Goal: Task Accomplishment & Management: Manage account settings

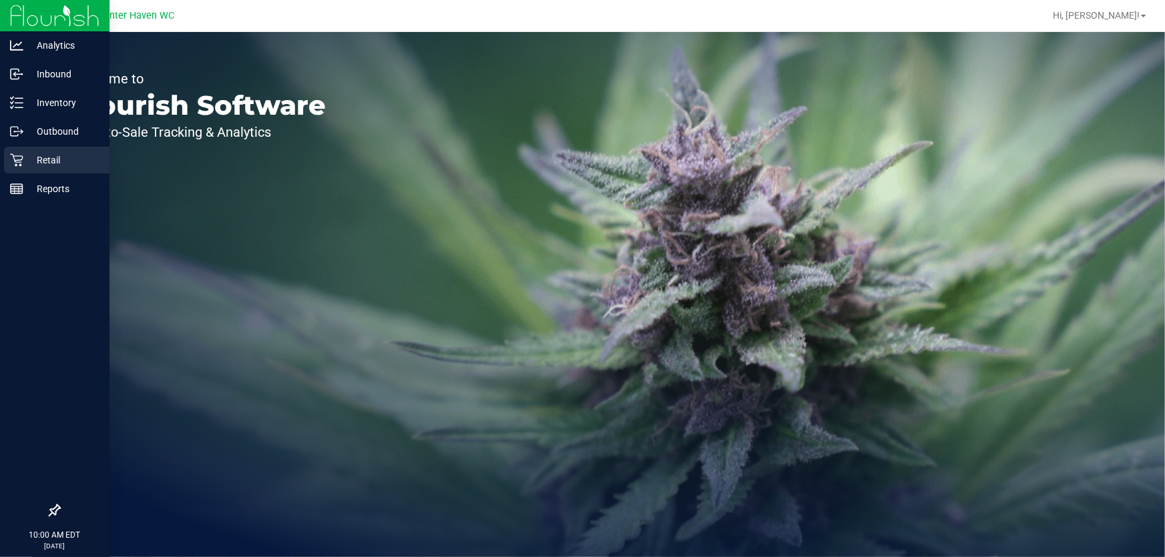
click at [59, 152] on p "Retail" at bounding box center [63, 160] width 80 height 16
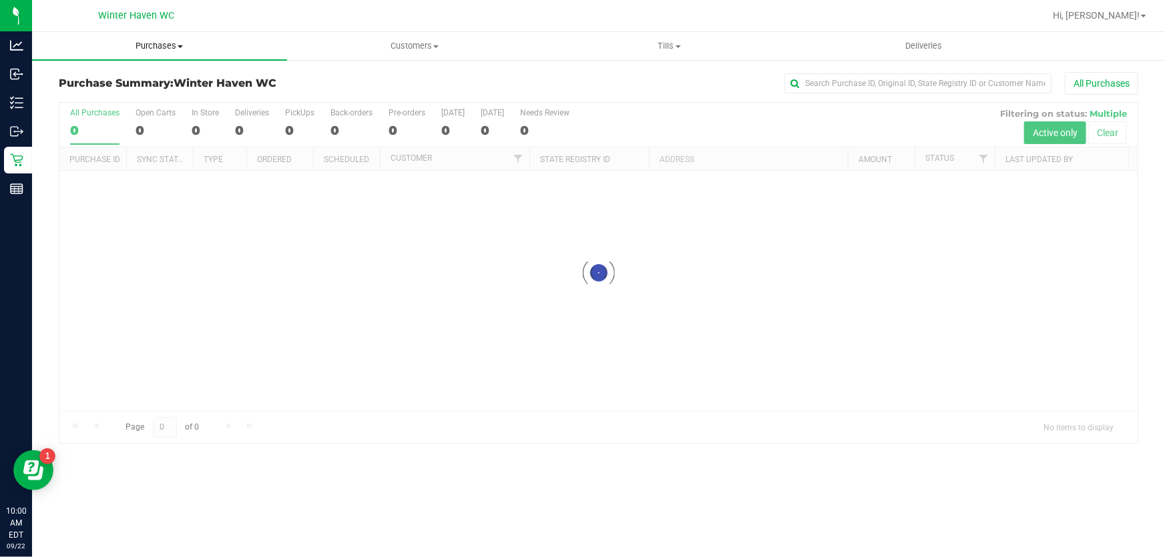
click at [171, 45] on span "Purchases" at bounding box center [159, 46] width 255 height 12
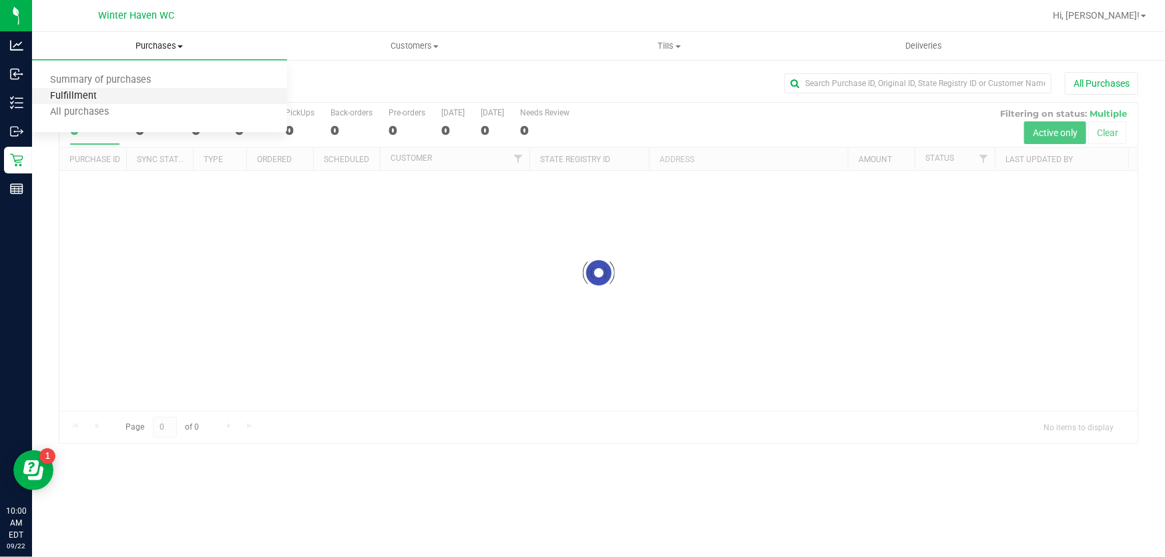
click at [92, 96] on span "Fulfillment" at bounding box center [73, 96] width 83 height 11
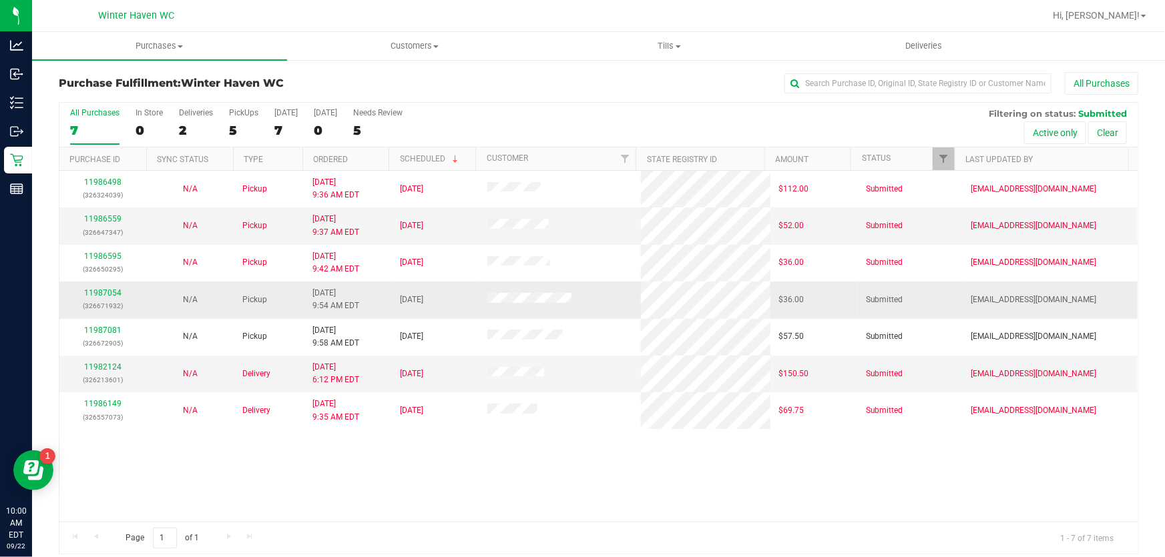
click at [122, 292] on div "11987054 (326671932)" at bounding box center [102, 299] width 71 height 25
click at [117, 292] on link "11987054" at bounding box center [102, 292] width 37 height 9
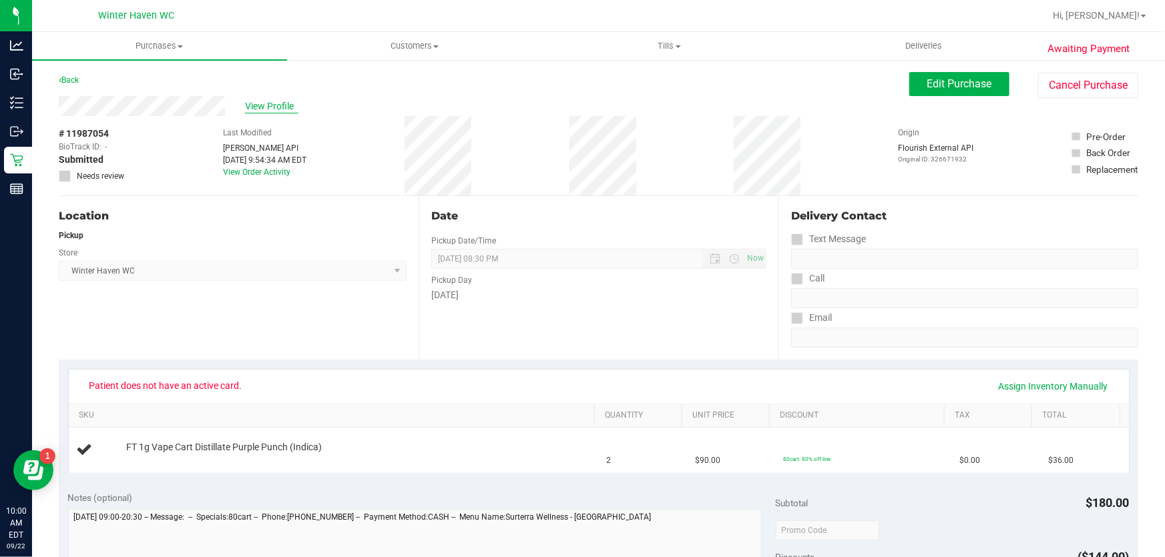
click at [278, 109] on span "View Profile" at bounding box center [271, 106] width 53 height 14
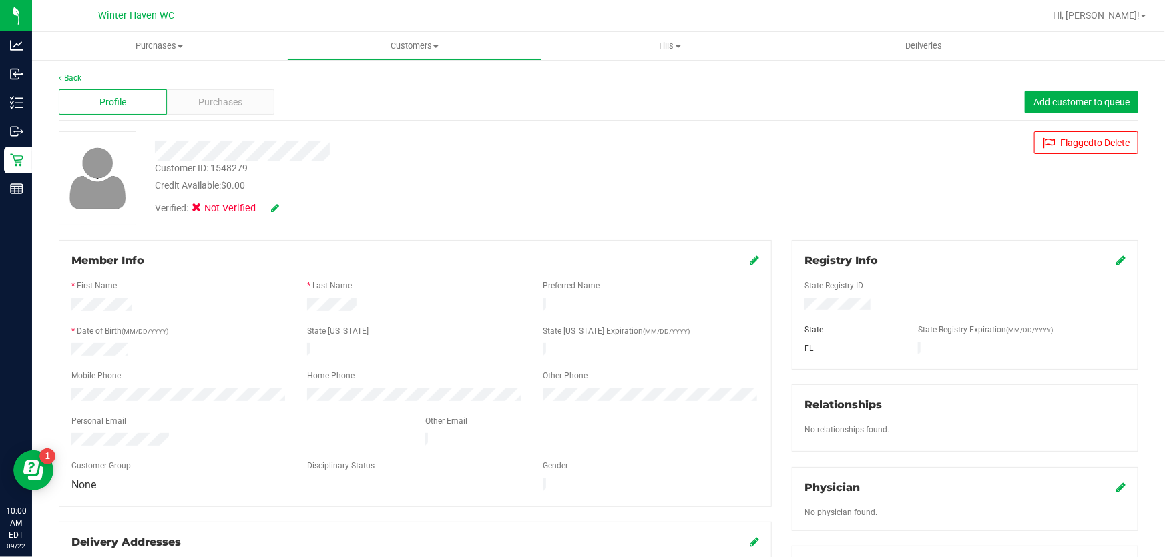
click at [1109, 252] on div "Registry Info State Registry ID State State Registry Expiration (MM/DD/YYYY) [G…" at bounding box center [965, 304] width 346 height 129
click at [1116, 266] on icon at bounding box center [1120, 260] width 9 height 11
click at [1113, 264] on icon at bounding box center [1119, 261] width 12 height 11
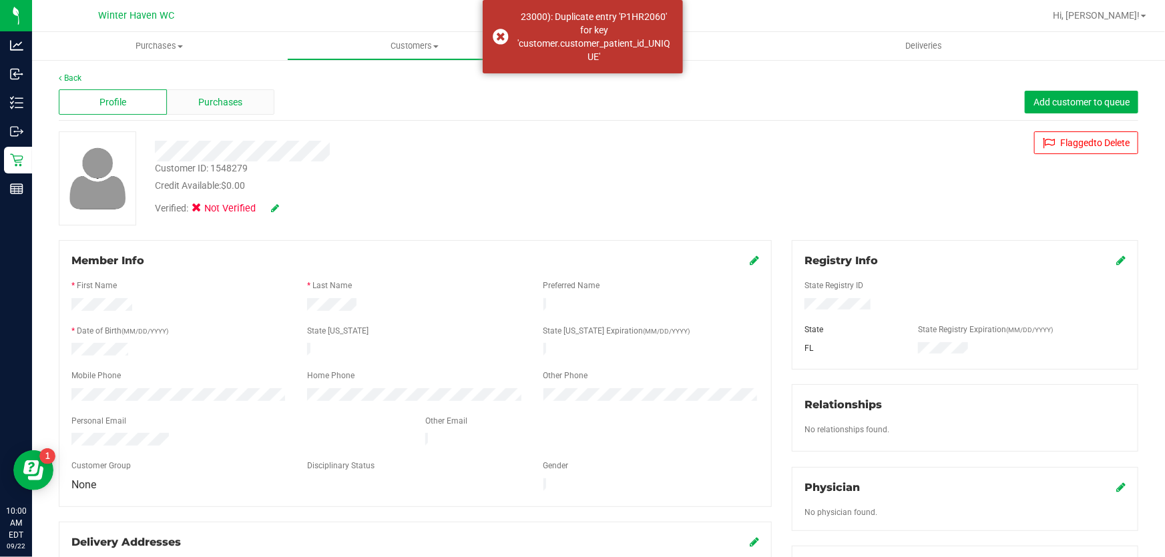
click at [266, 106] on div "Purchases" at bounding box center [221, 101] width 108 height 25
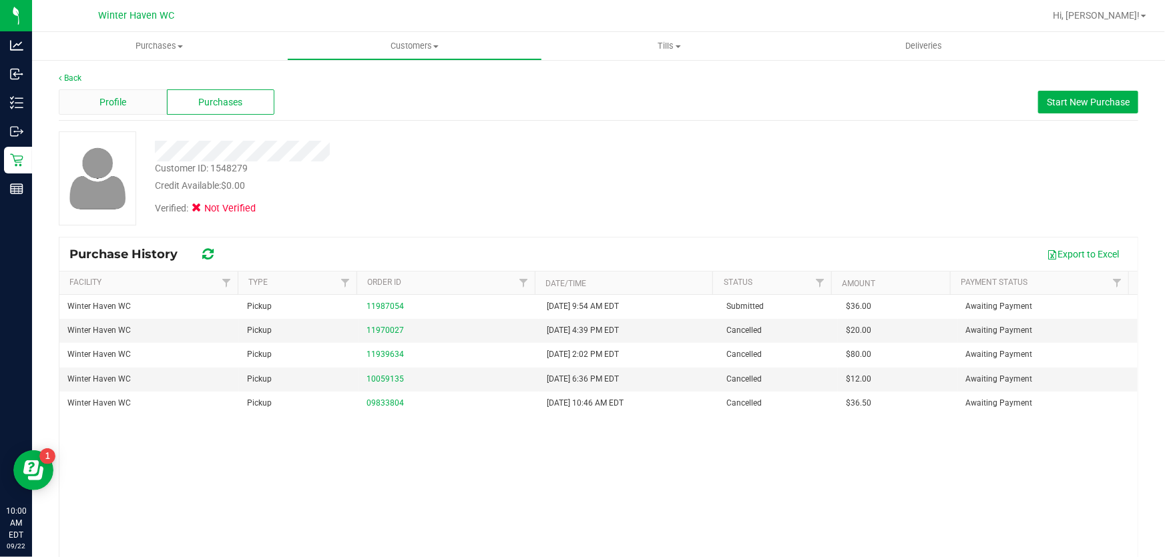
click at [140, 110] on div "Profile" at bounding box center [113, 101] width 108 height 25
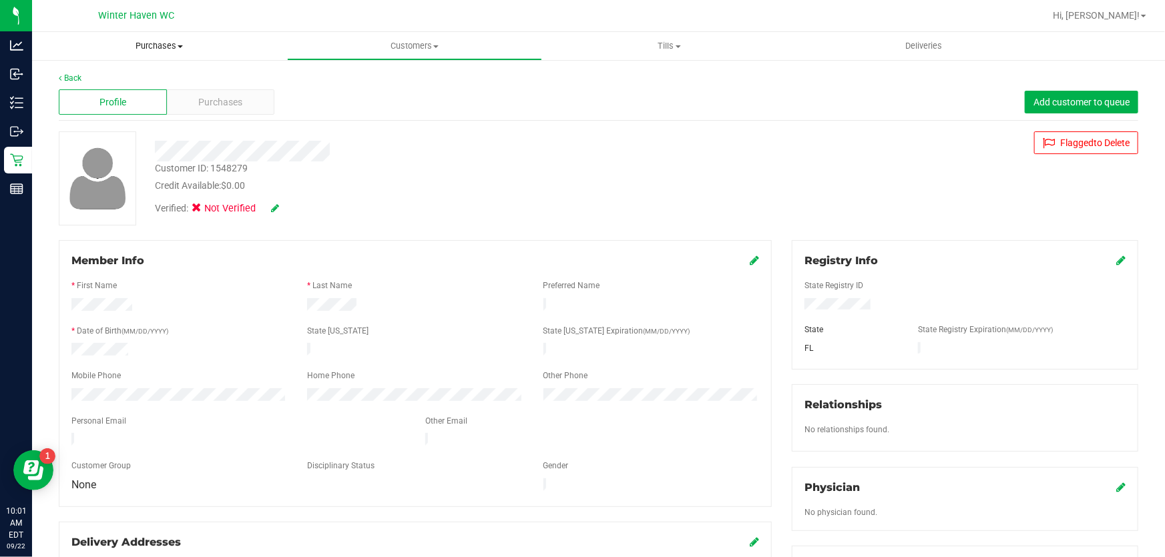
click at [174, 47] on span "Purchases" at bounding box center [159, 46] width 255 height 12
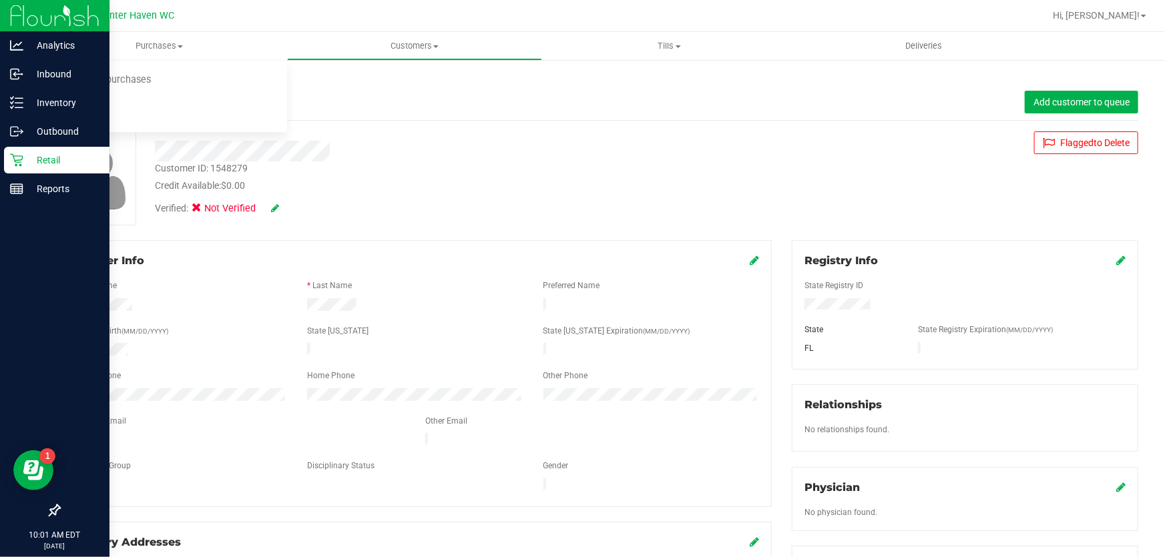
click at [11, 169] on div "Retail" at bounding box center [56, 160] width 105 height 27
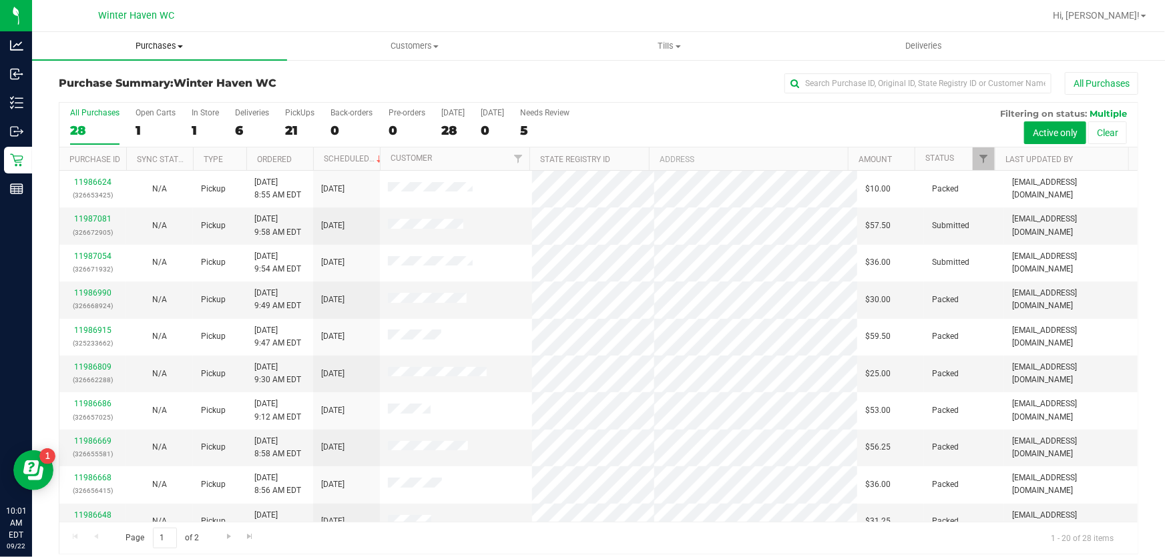
click at [157, 36] on uib-tab-heading "Purchases Summary of purchases Fulfillment All purchases" at bounding box center [159, 46] width 255 height 28
click at [114, 99] on li "Fulfillment" at bounding box center [159, 97] width 255 height 16
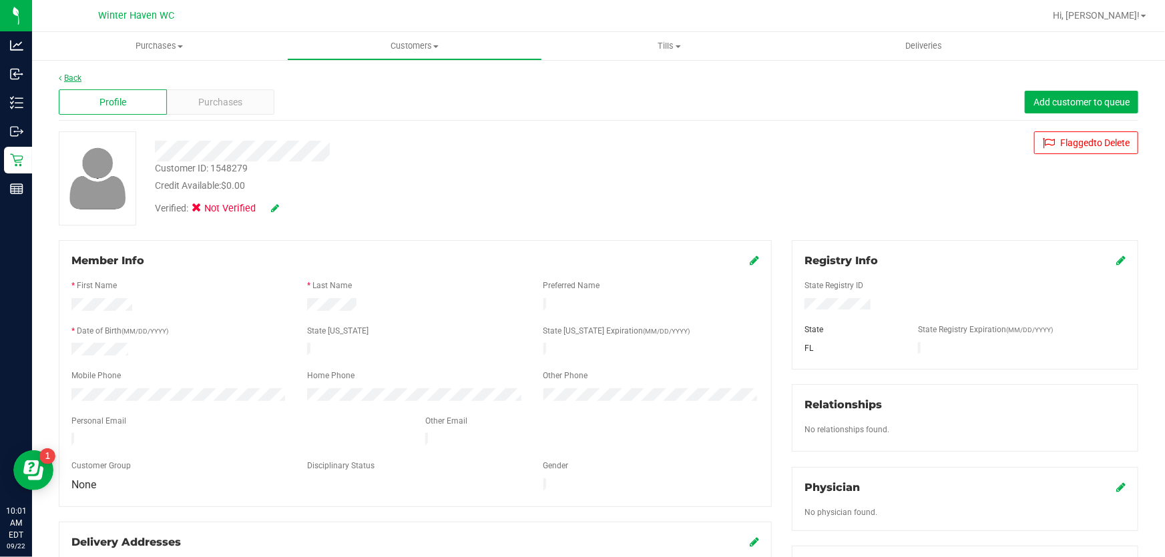
click at [73, 81] on link "Back" at bounding box center [70, 77] width 23 height 9
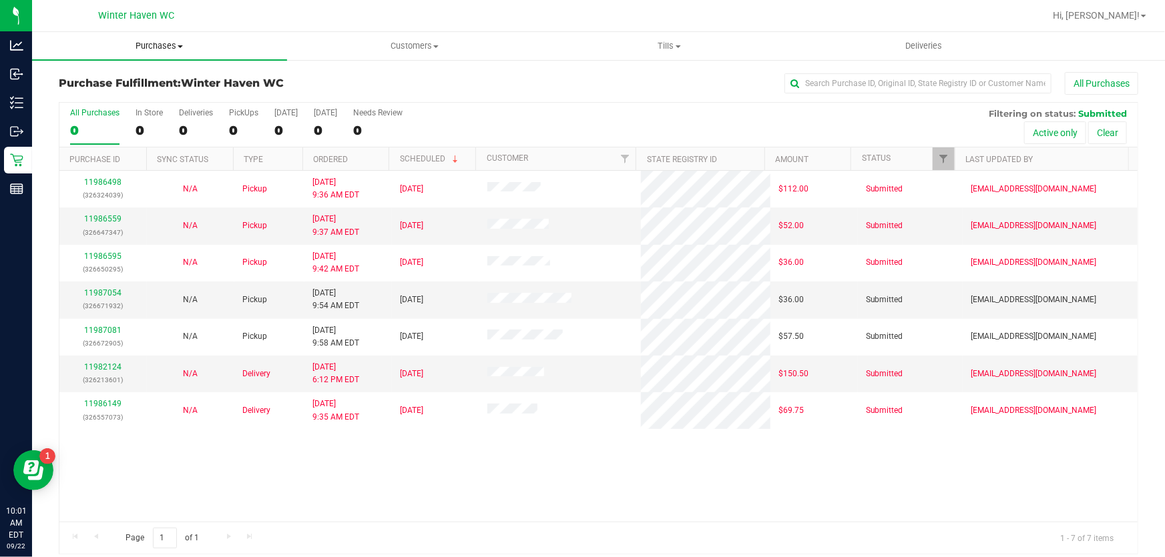
click at [162, 40] on span "Purchases" at bounding box center [159, 46] width 255 height 12
click at [101, 93] on span "Fulfillment" at bounding box center [73, 96] width 83 height 11
click at [104, 289] on link "11987054" at bounding box center [102, 292] width 37 height 9
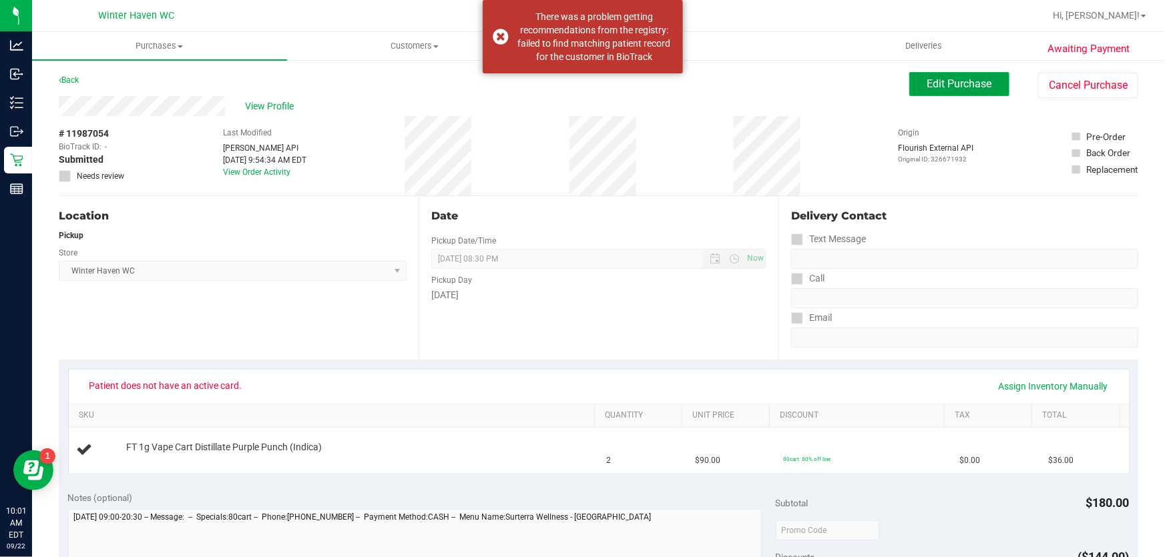
click at [963, 81] on span "Edit Purchase" at bounding box center [959, 83] width 65 height 13
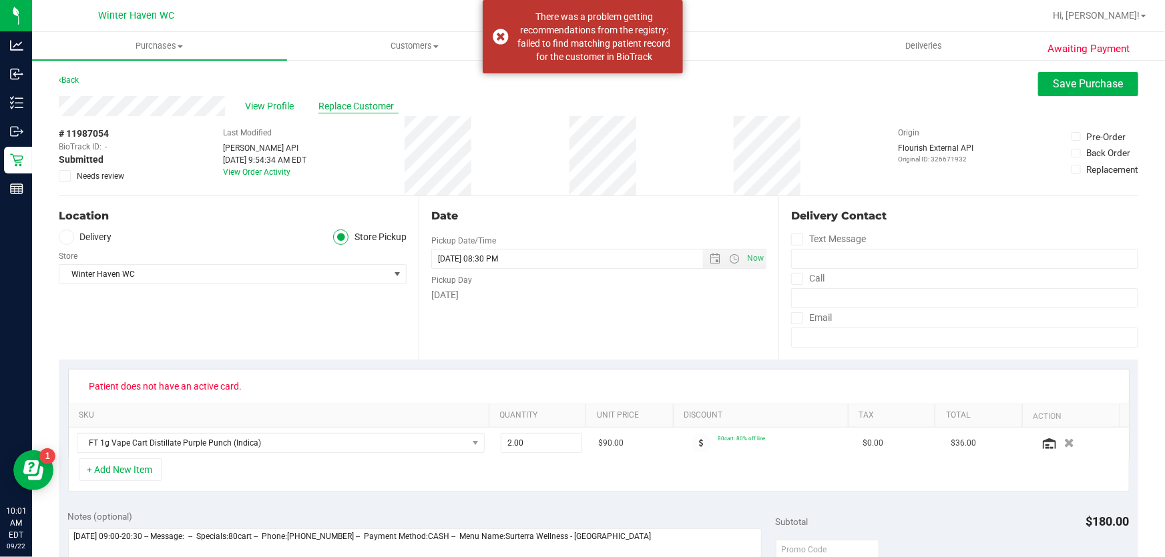
click at [366, 107] on span "Replace Customer" at bounding box center [358, 106] width 80 height 14
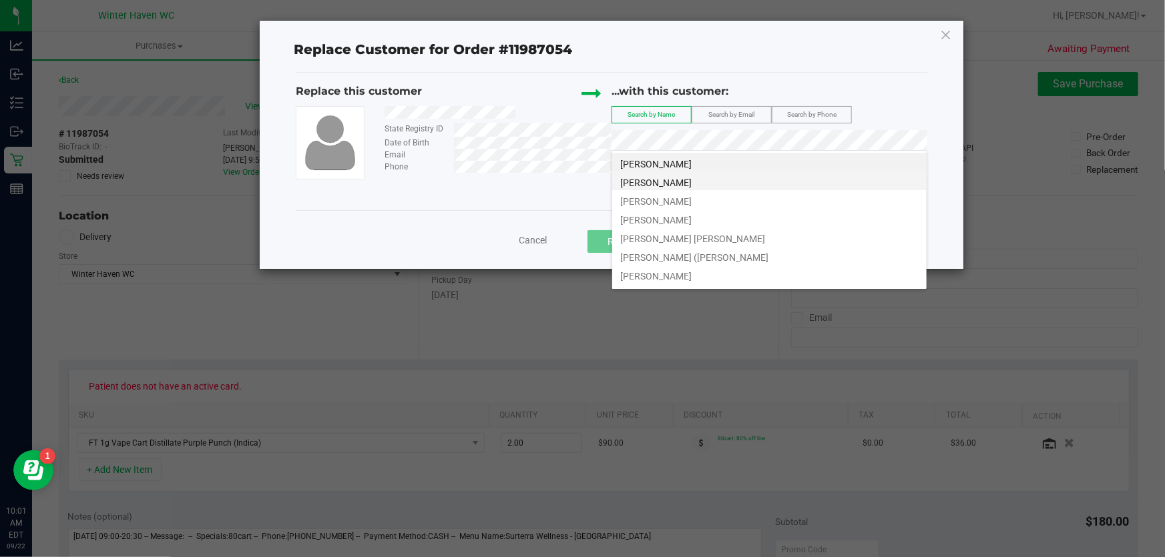
click at [678, 182] on span "[PERSON_NAME]" at bounding box center [655, 183] width 71 height 11
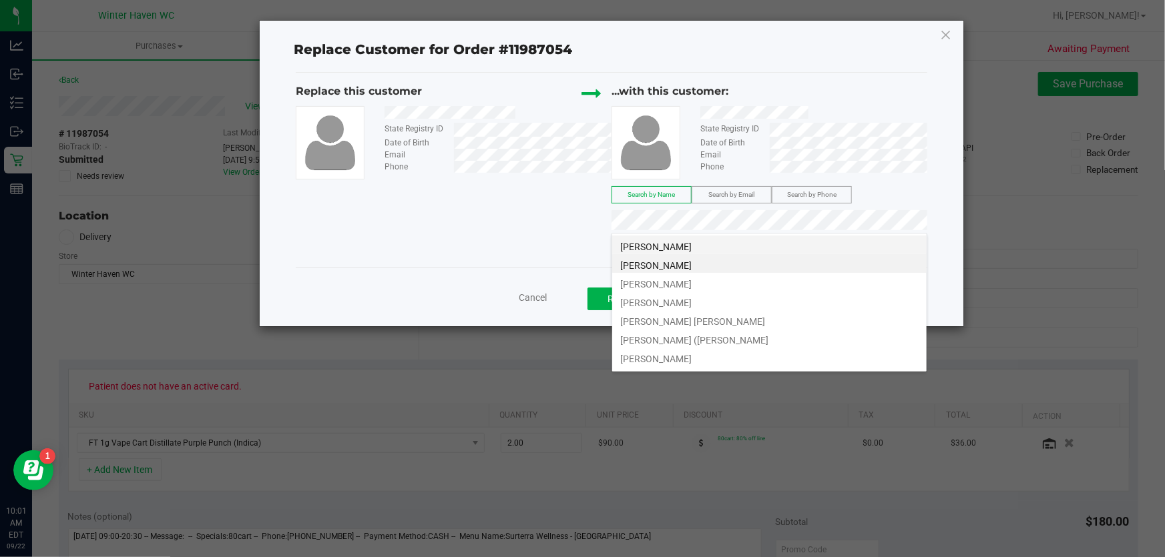
click at [733, 247] on li "[PERSON_NAME]" at bounding box center [769, 245] width 314 height 19
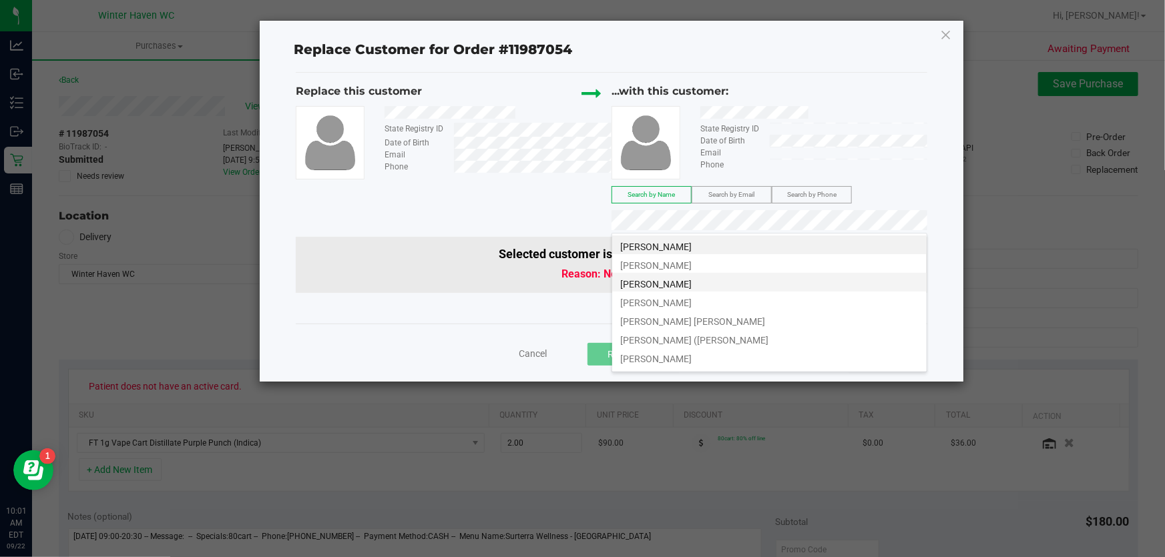
click at [652, 282] on span "[PERSON_NAME]" at bounding box center [655, 284] width 71 height 11
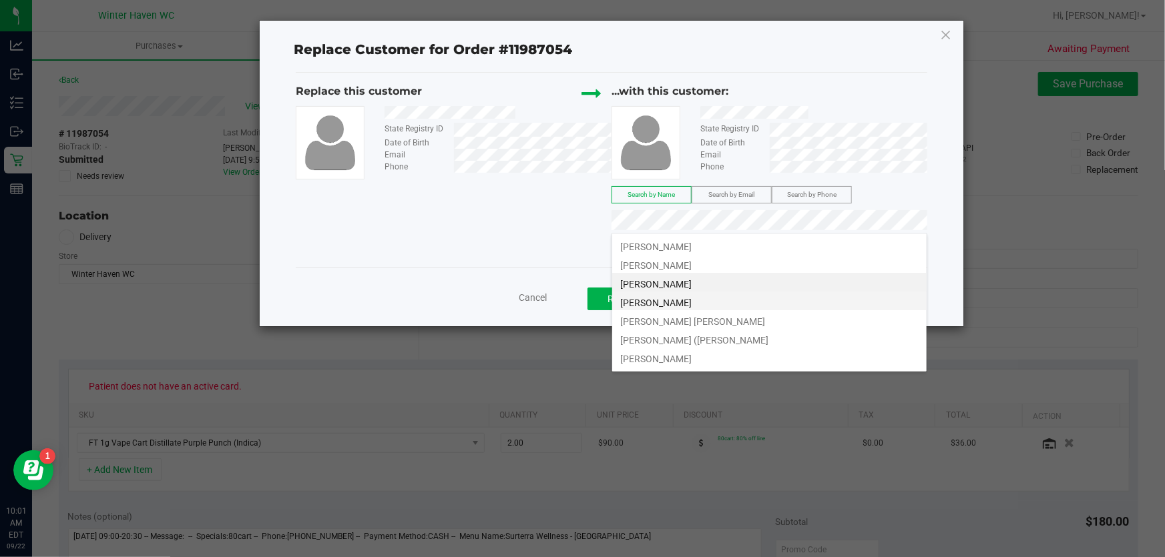
click at [672, 300] on span "[PERSON_NAME]" at bounding box center [655, 303] width 71 height 11
click at [652, 324] on span "[PERSON_NAME] [PERSON_NAME]" at bounding box center [692, 321] width 145 height 11
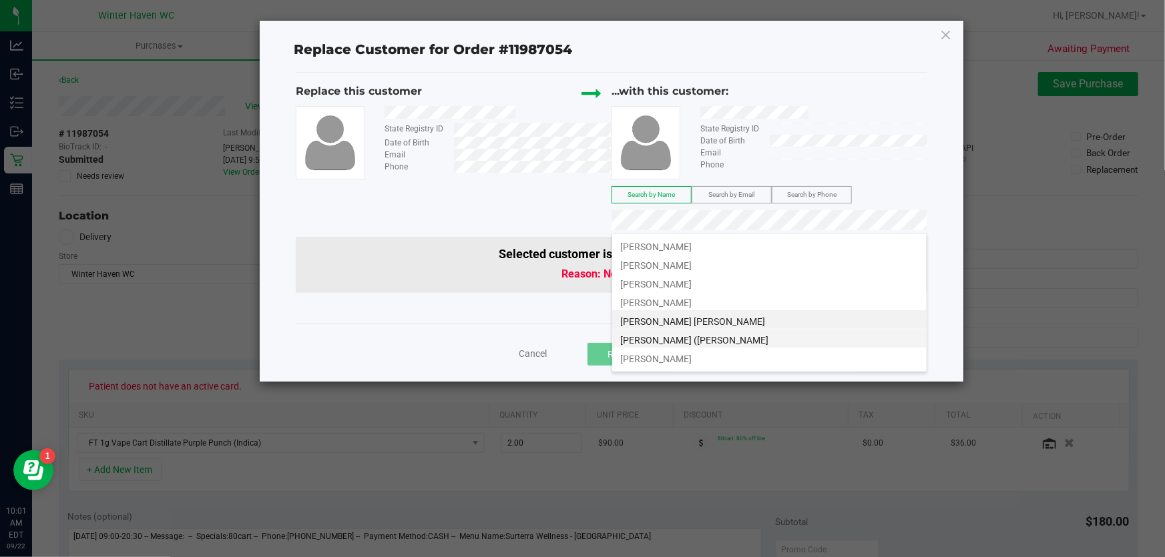
click at [735, 340] on span "[PERSON_NAME] ([PERSON_NAME]" at bounding box center [694, 340] width 148 height 11
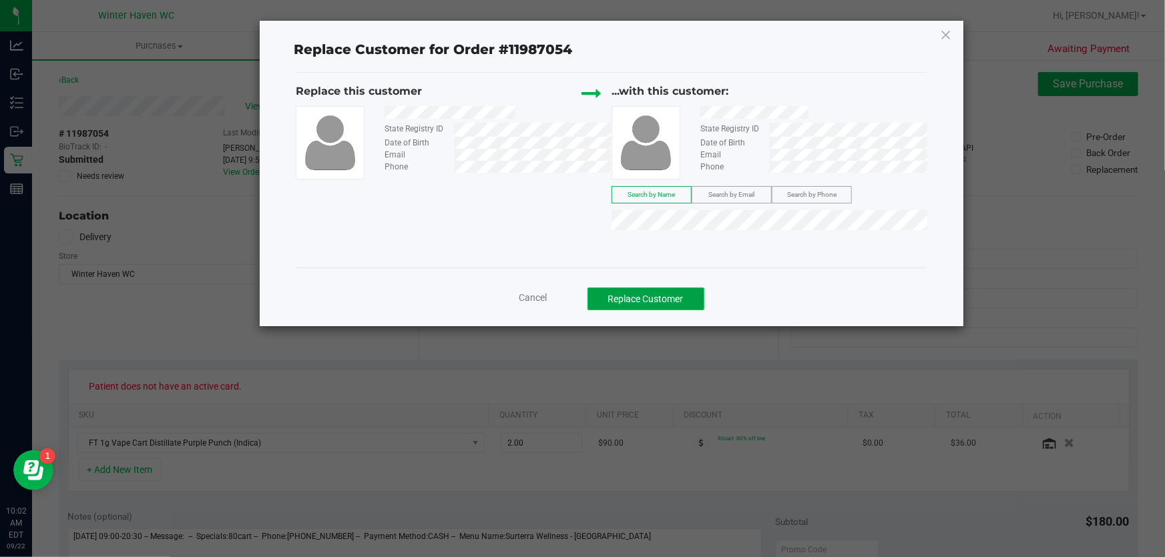
click at [663, 298] on button "Replace Customer" at bounding box center [645, 299] width 117 height 23
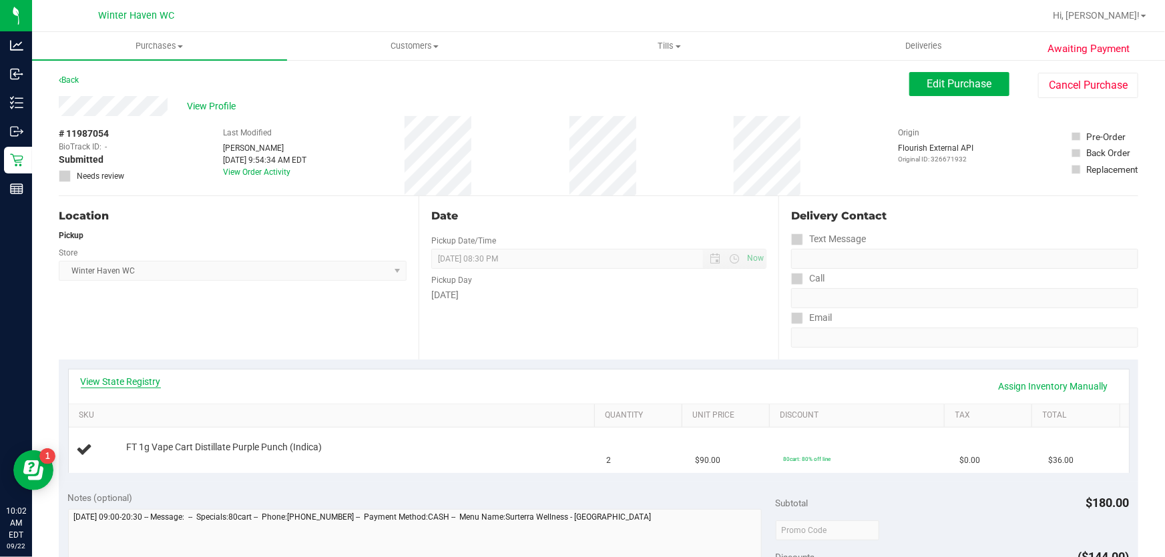
click at [117, 382] on link "View State Registry" at bounding box center [121, 381] width 80 height 13
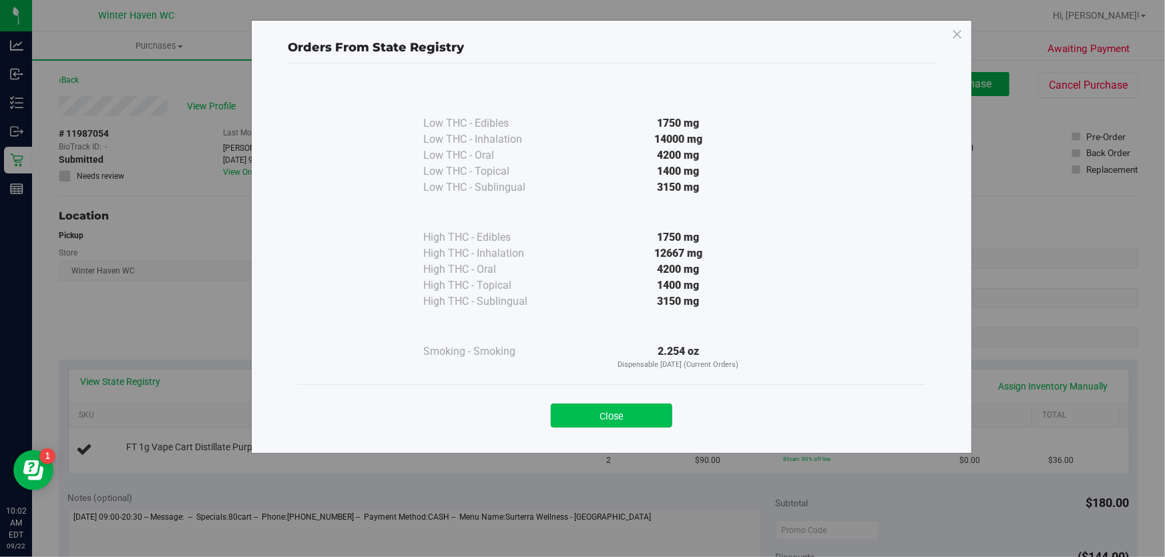
click at [629, 419] on button "Close" at bounding box center [611, 416] width 121 height 24
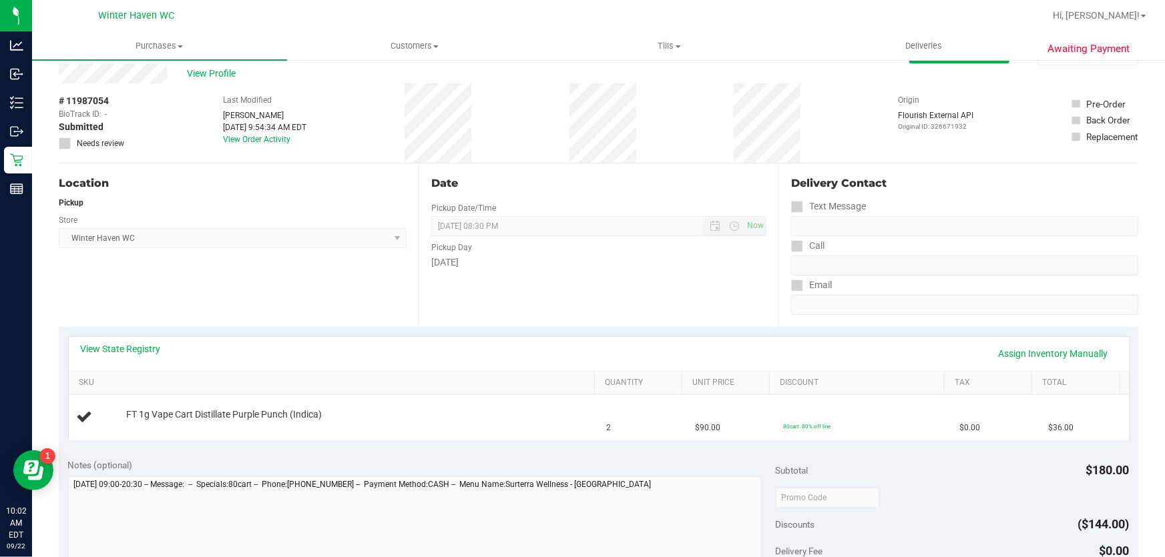
scroll to position [60, 0]
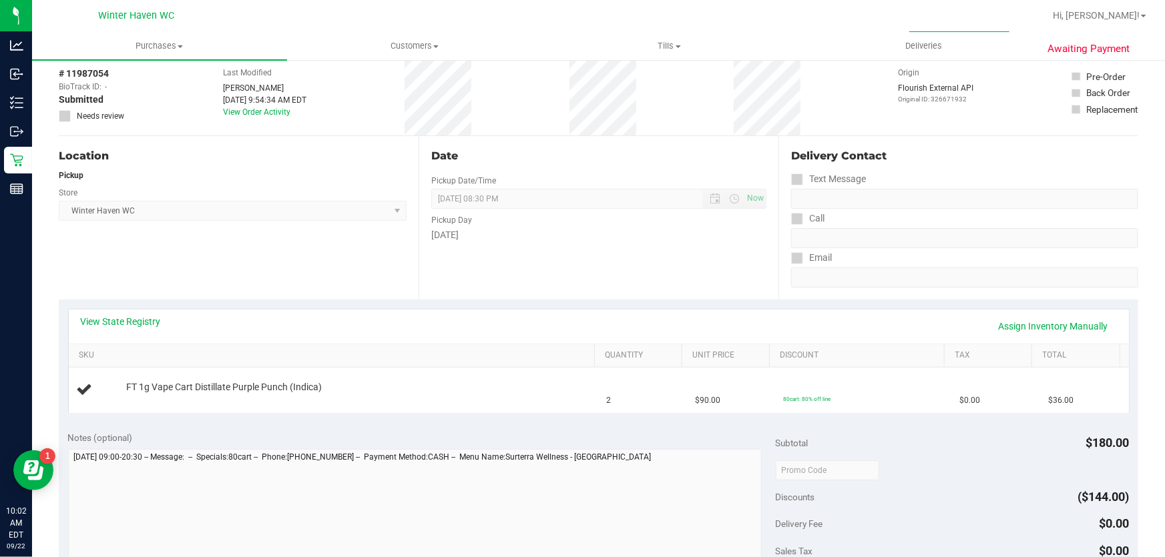
click at [652, 292] on div "Date Pickup Date/Time [DATE] Now [DATE] 08:30 PM Now Pickup Day [DATE]" at bounding box center [599, 218] width 360 height 164
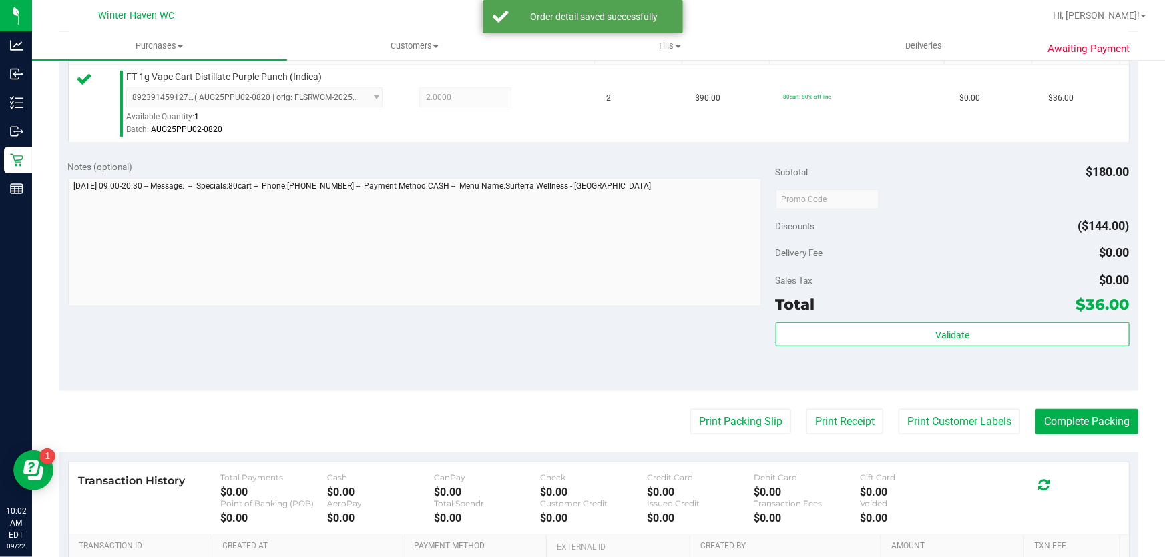
scroll to position [364, 0]
click at [1079, 434] on purchase-details "Back Edit Purchase Cancel Purchase View Profile # 11987054 BioTrack ID: - Submi…" at bounding box center [598, 204] width 1079 height 993
click at [1080, 432] on button "Complete Packing" at bounding box center [1086, 420] width 103 height 25
